Goal: Information Seeking & Learning: Learn about a topic

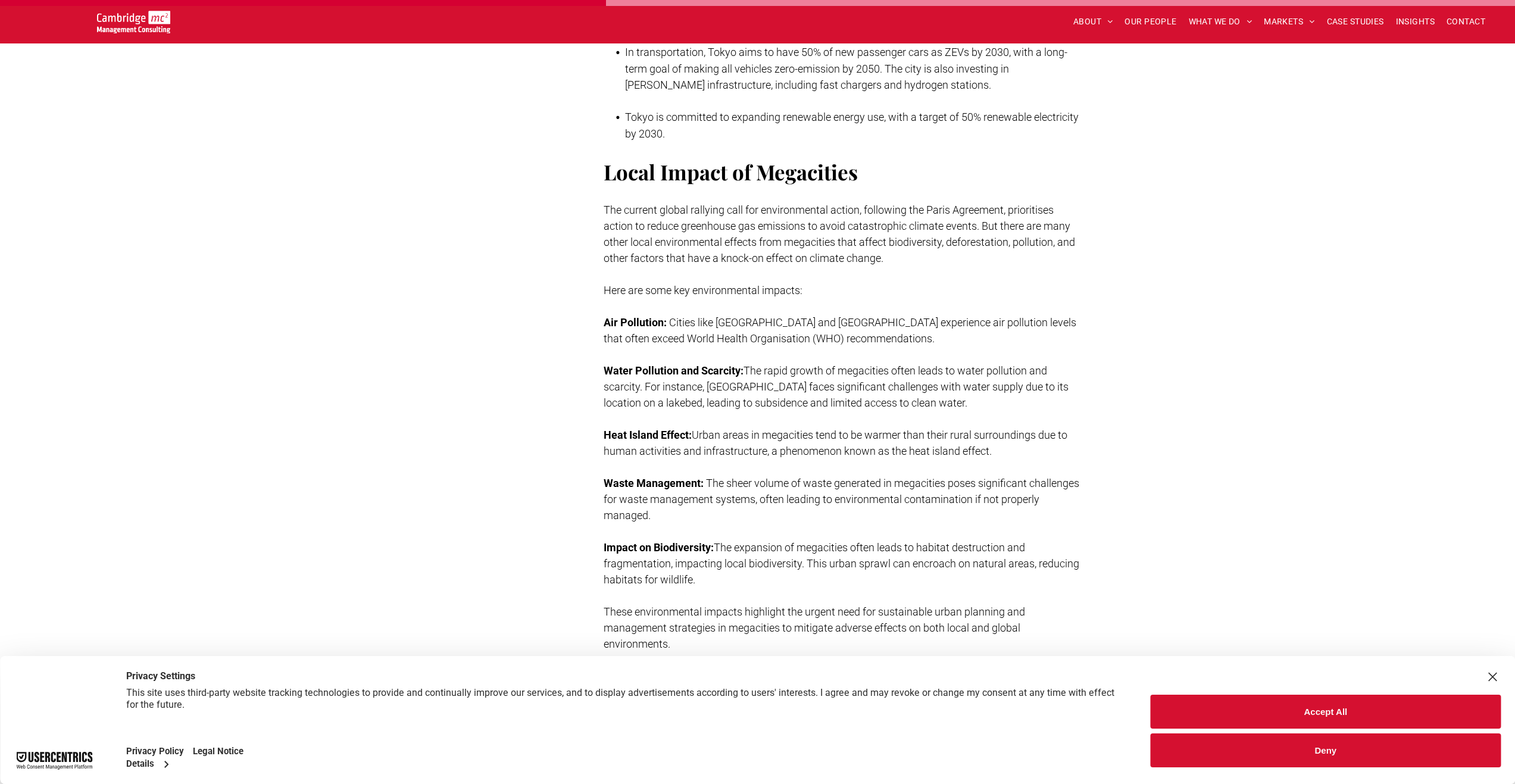
scroll to position [2202, 0]
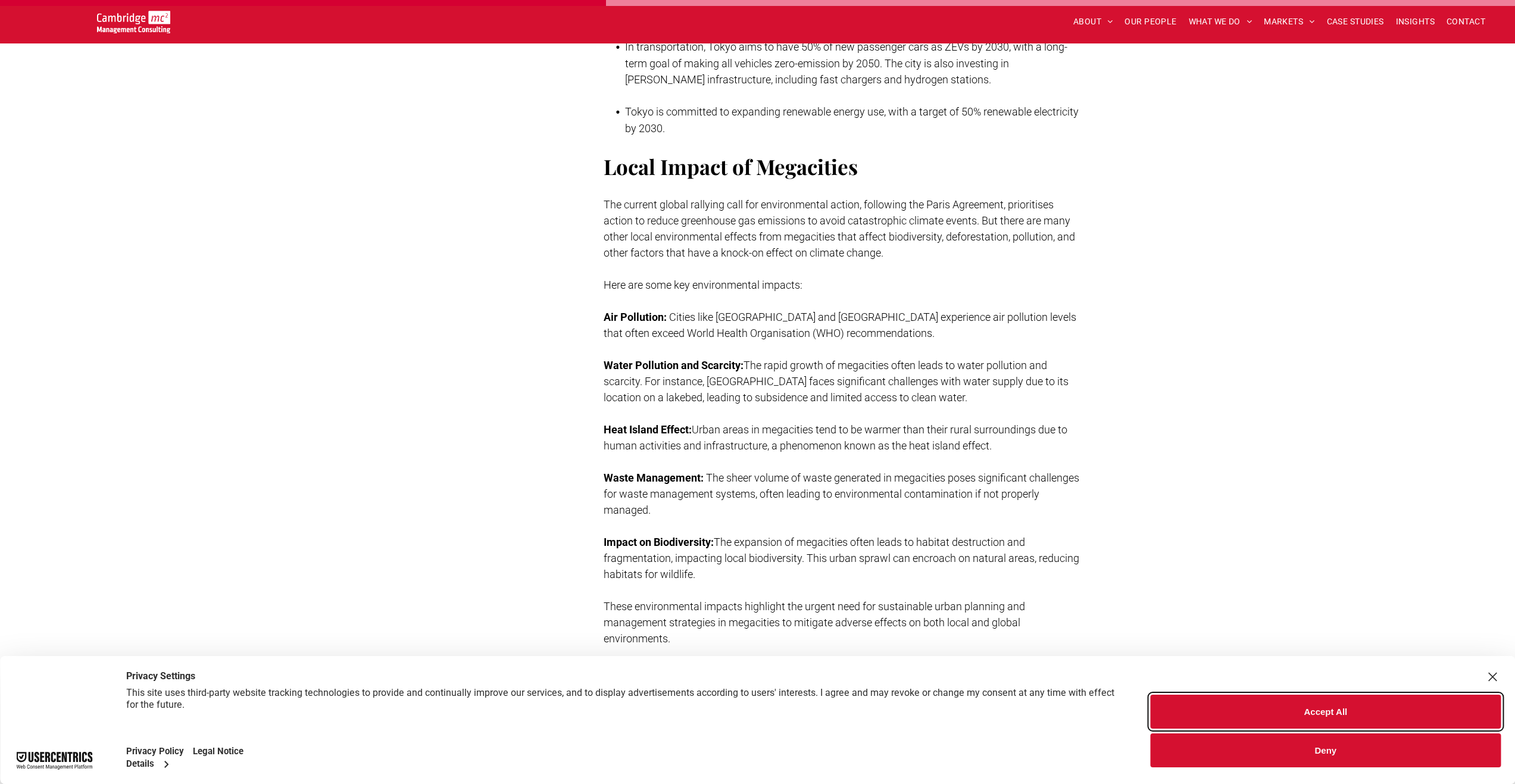
click at [1323, 697] on button "Accept All" at bounding box center [1326, 711] width 350 height 34
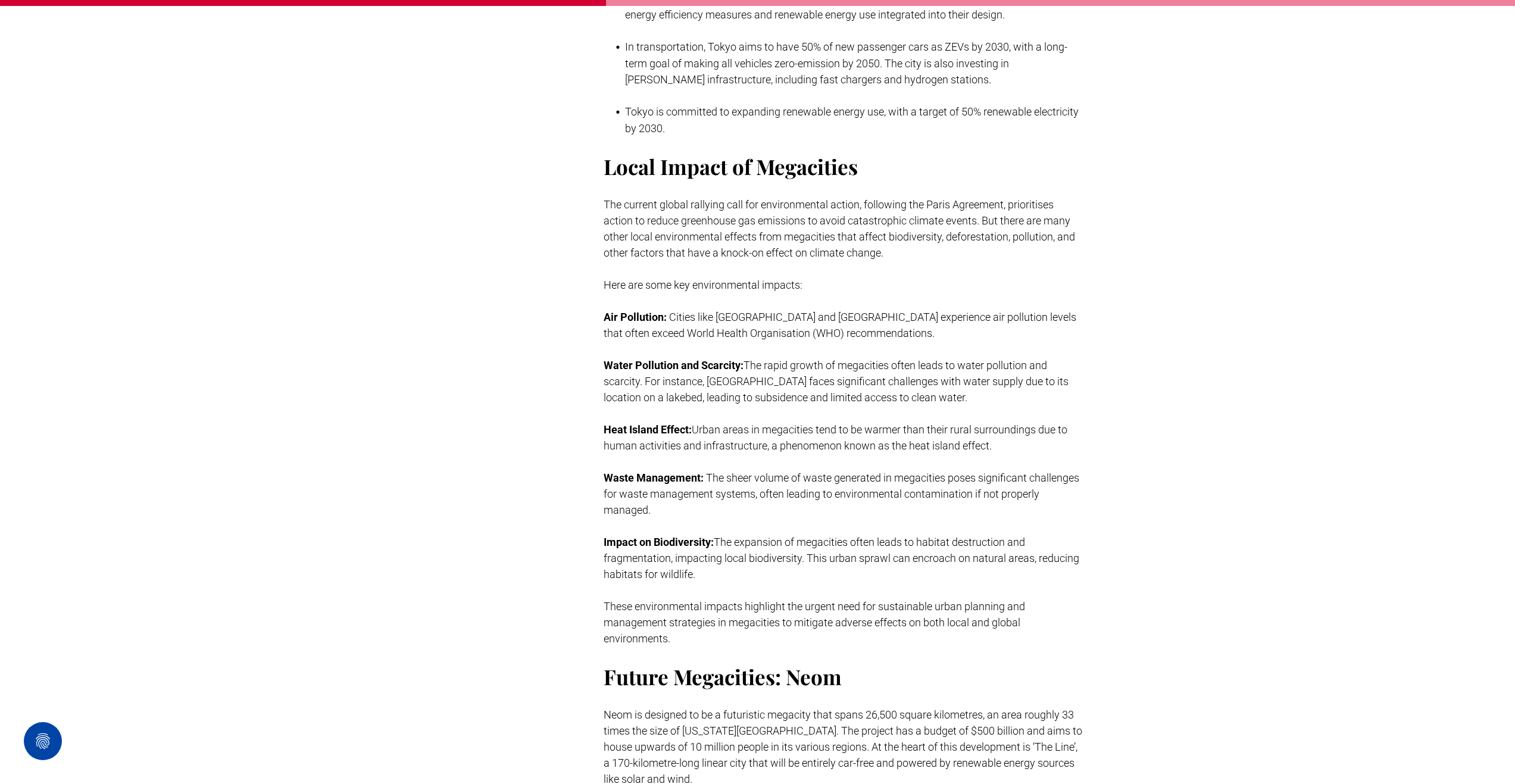
drag, startPoint x: 890, startPoint y: 343, endPoint x: 878, endPoint y: 339, distance: 12.6
click at [878, 341] on p at bounding box center [844, 349] width 482 height 16
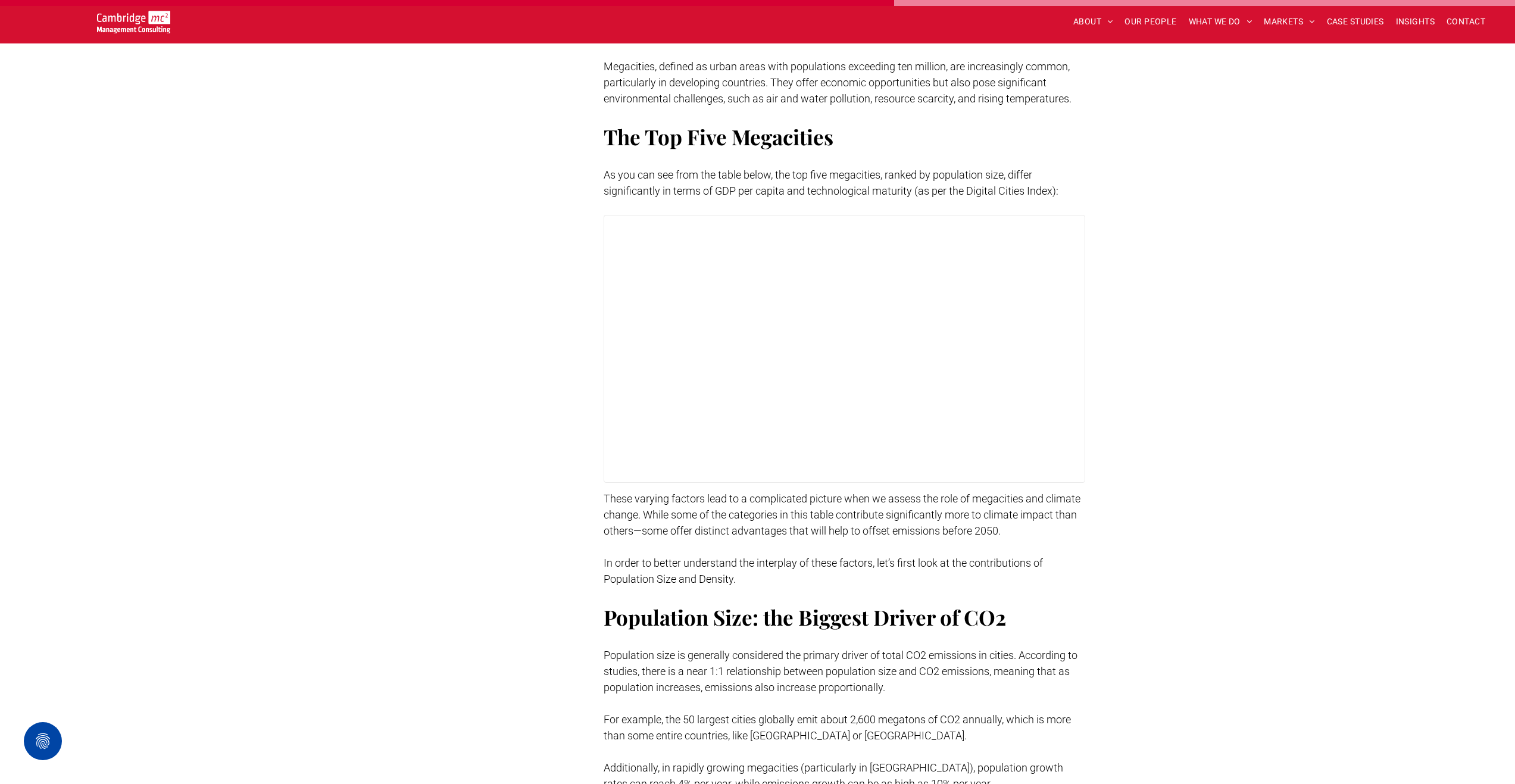
scroll to position [0, 0]
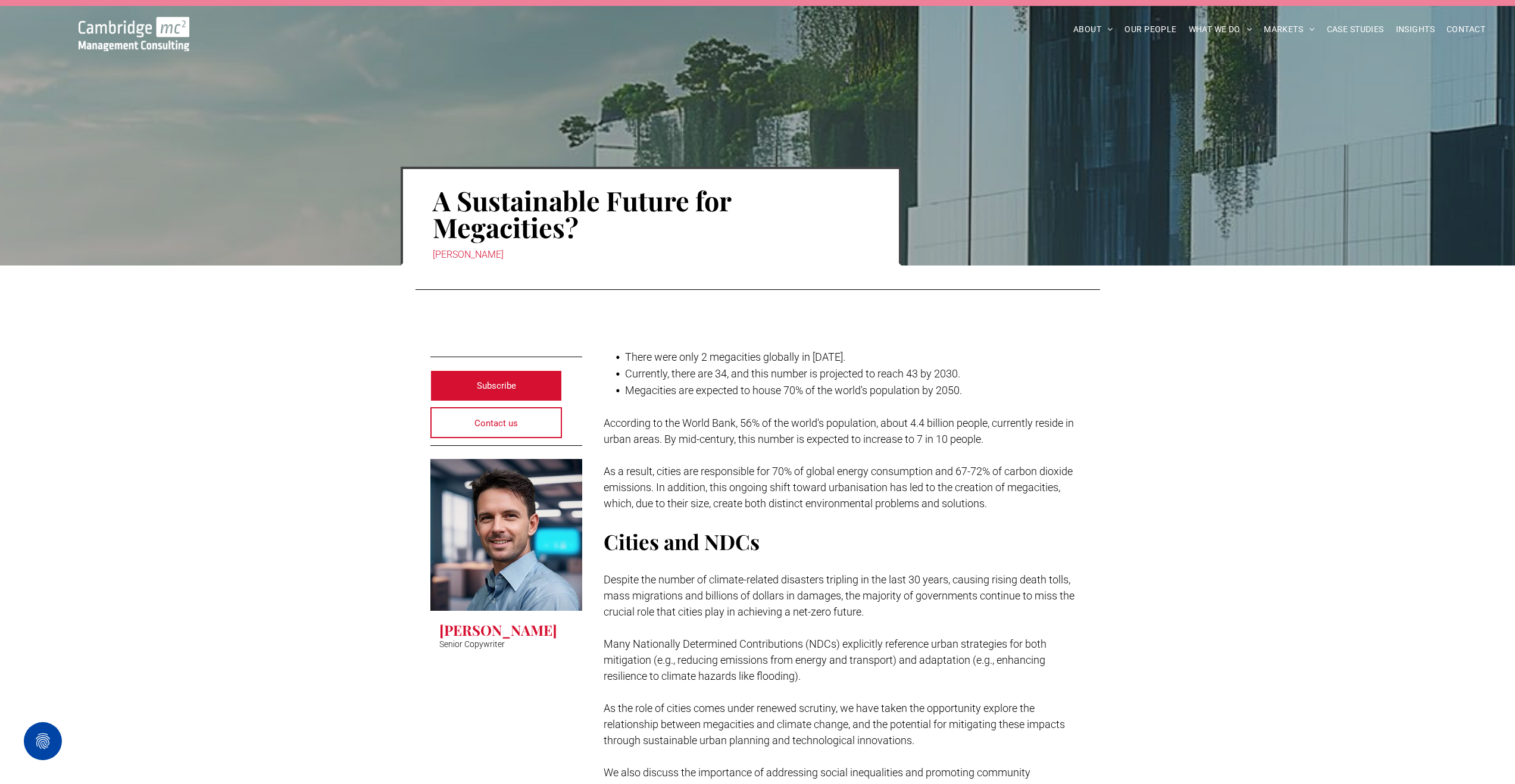
click at [468, 255] on div "[PERSON_NAME]" at bounding box center [651, 255] width 437 height 17
click at [469, 622] on h3 "[PERSON_NAME]" at bounding box center [498, 630] width 118 height 19
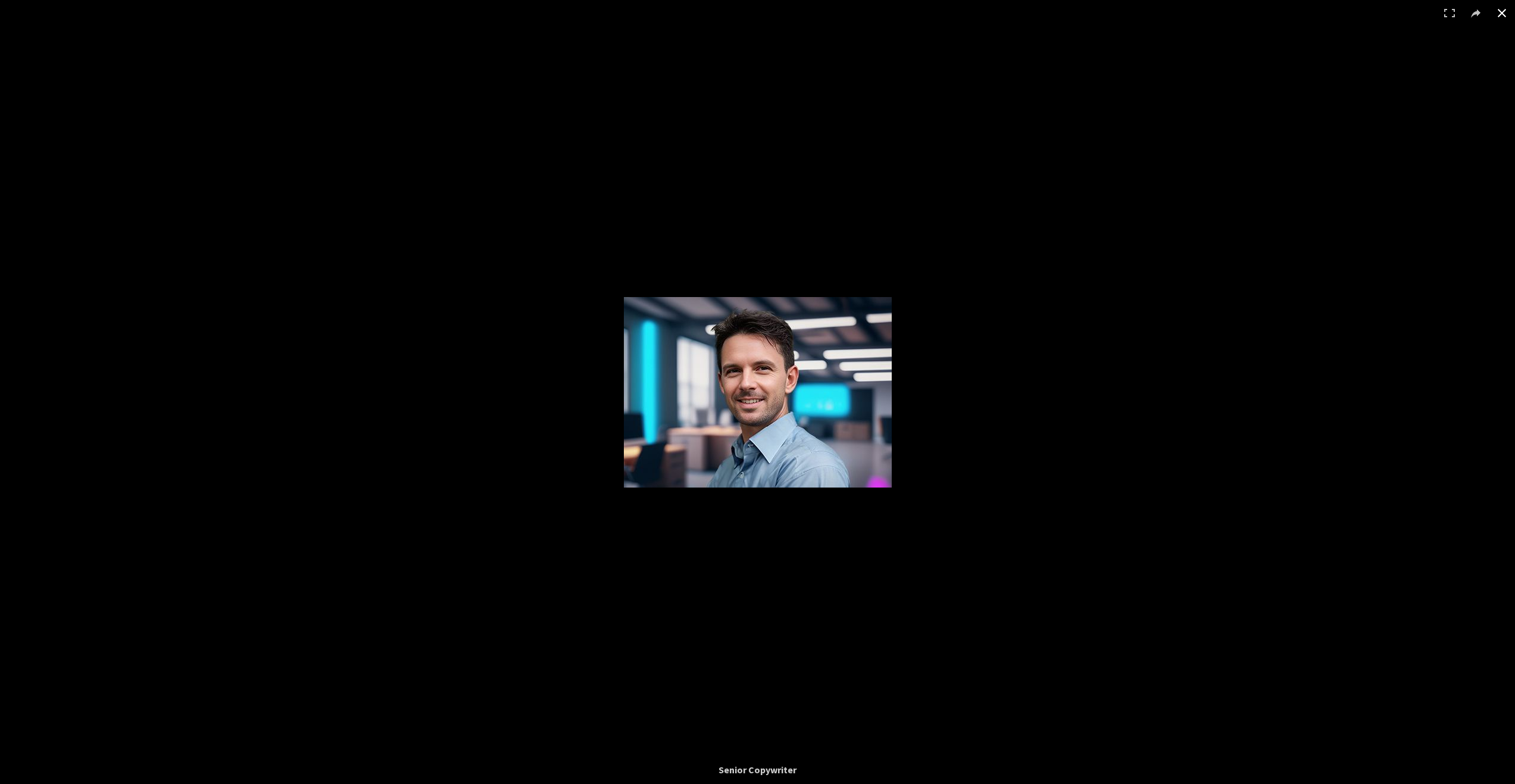
click at [576, 448] on div at bounding box center [757, 392] width 1515 height 784
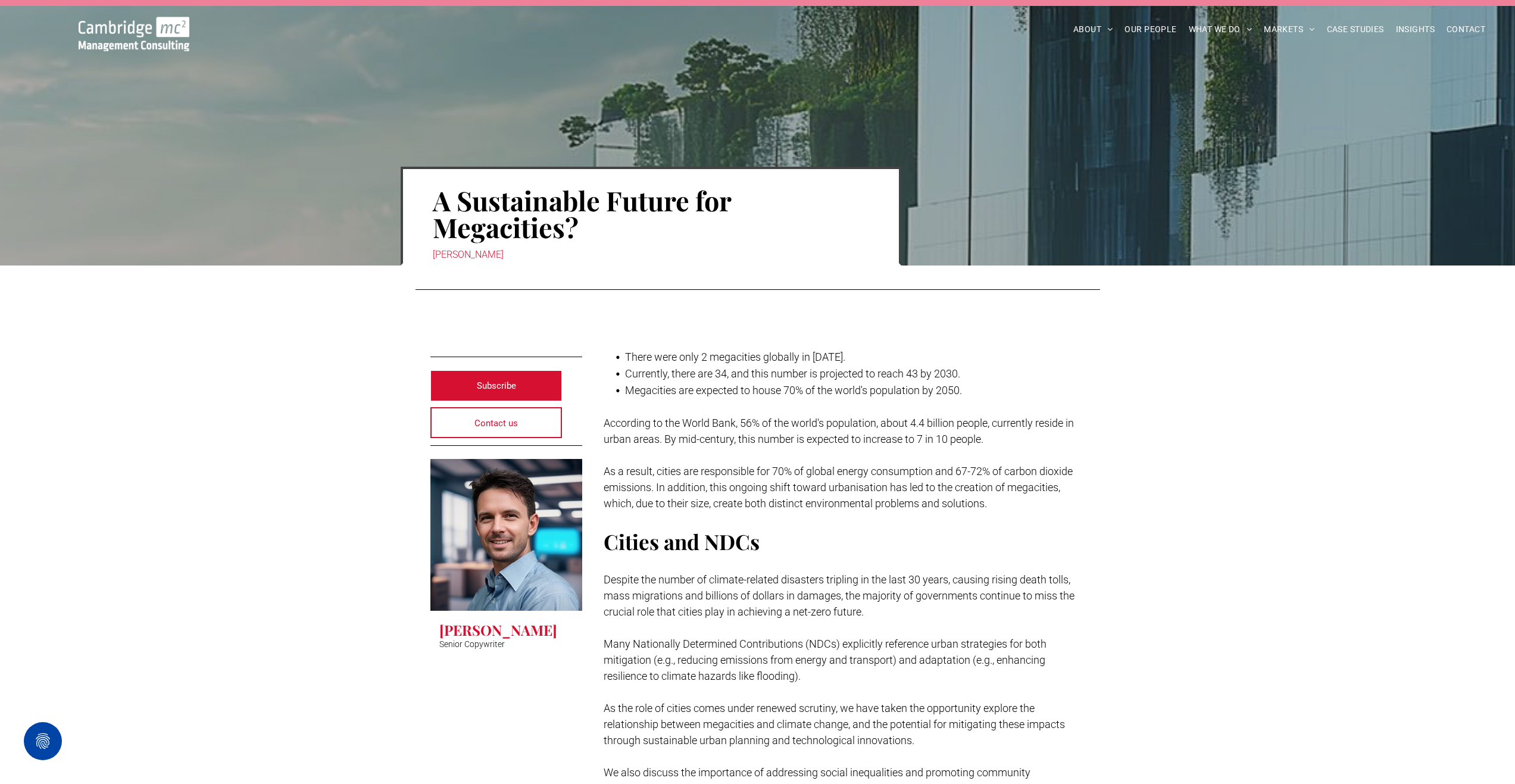
click at [453, 643] on p "Senior Copywriter" at bounding box center [472, 644] width 65 height 9
